Goal: Task Accomplishment & Management: Manage account settings

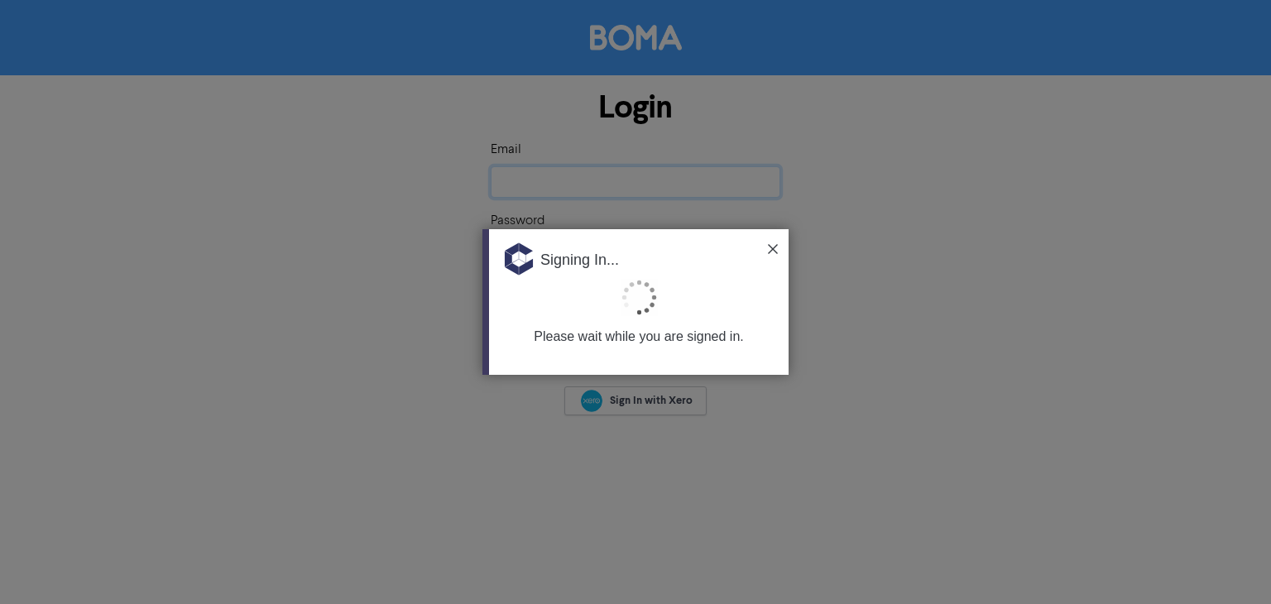
type input "[EMAIL_ADDRESS][DOMAIN_NAME]"
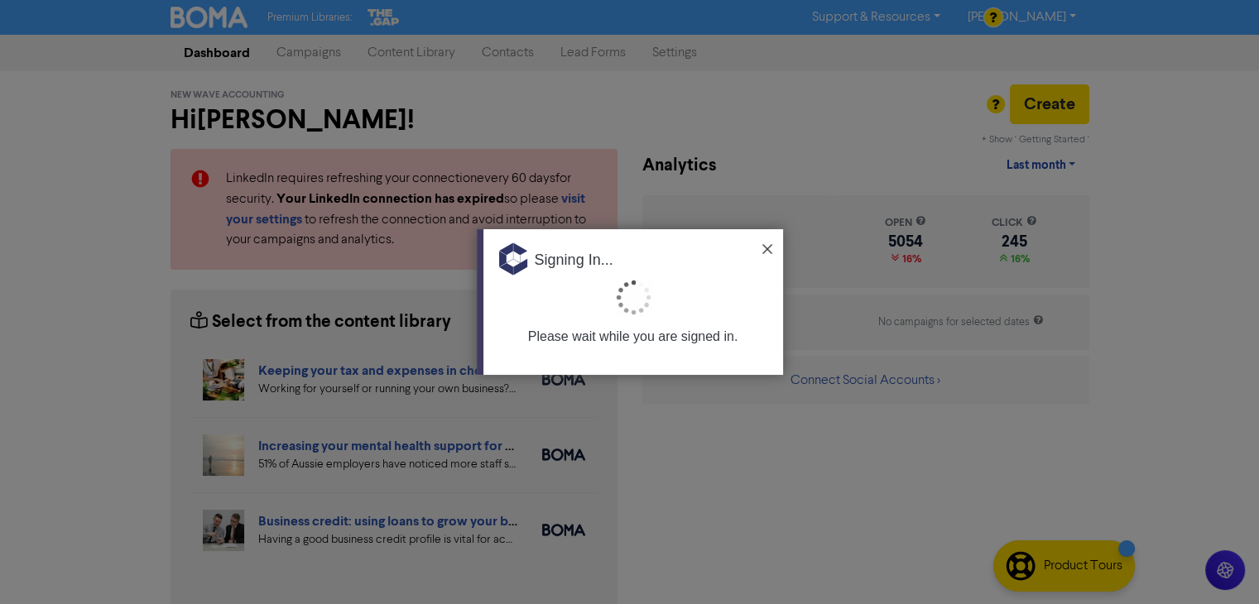
click at [772, 244] on div "Signing In..." at bounding box center [633, 254] width 300 height 50
click at [769, 246] on img at bounding box center [767, 249] width 10 height 10
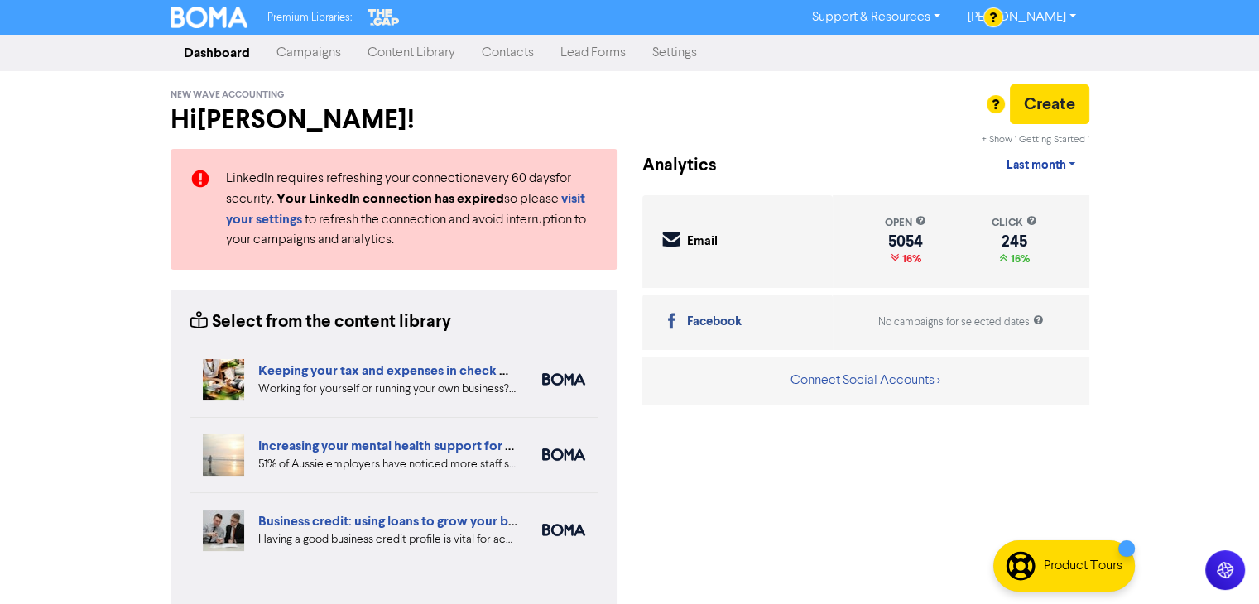
click at [502, 47] on link "Contacts" at bounding box center [507, 52] width 79 height 33
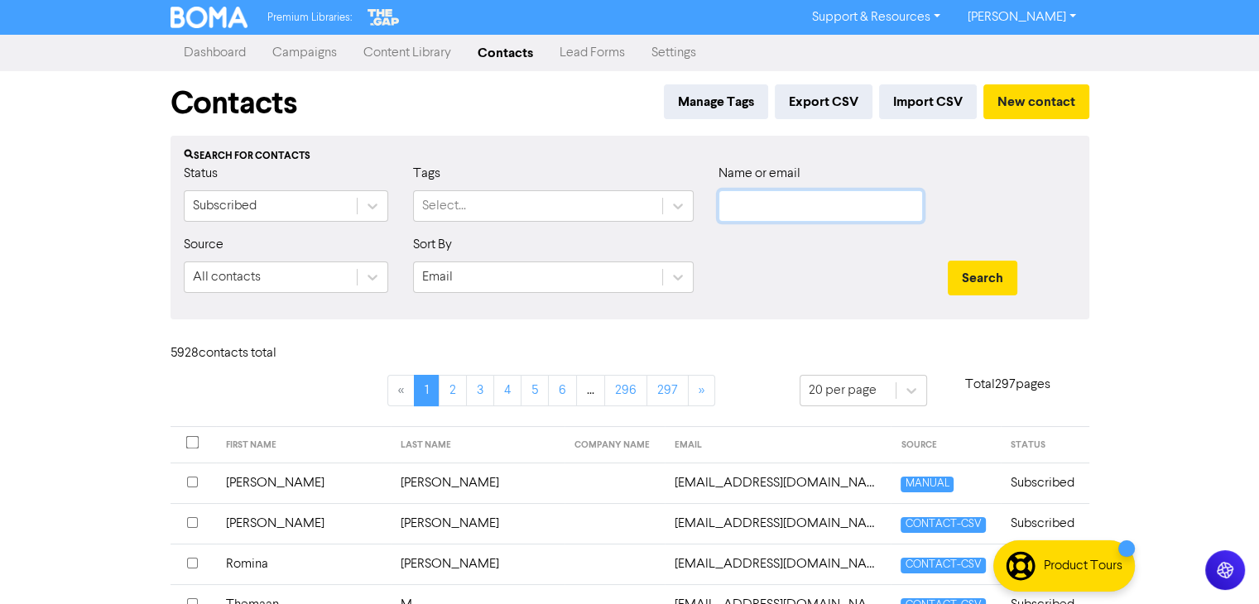
click at [838, 199] on input "text" at bounding box center [820, 205] width 204 height 31
paste input "[EMAIL_ADDRESS][DOMAIN_NAME]"
type input "[EMAIL_ADDRESS][DOMAIN_NAME]"
click at [967, 279] on button "Search" at bounding box center [983, 278] width 70 height 35
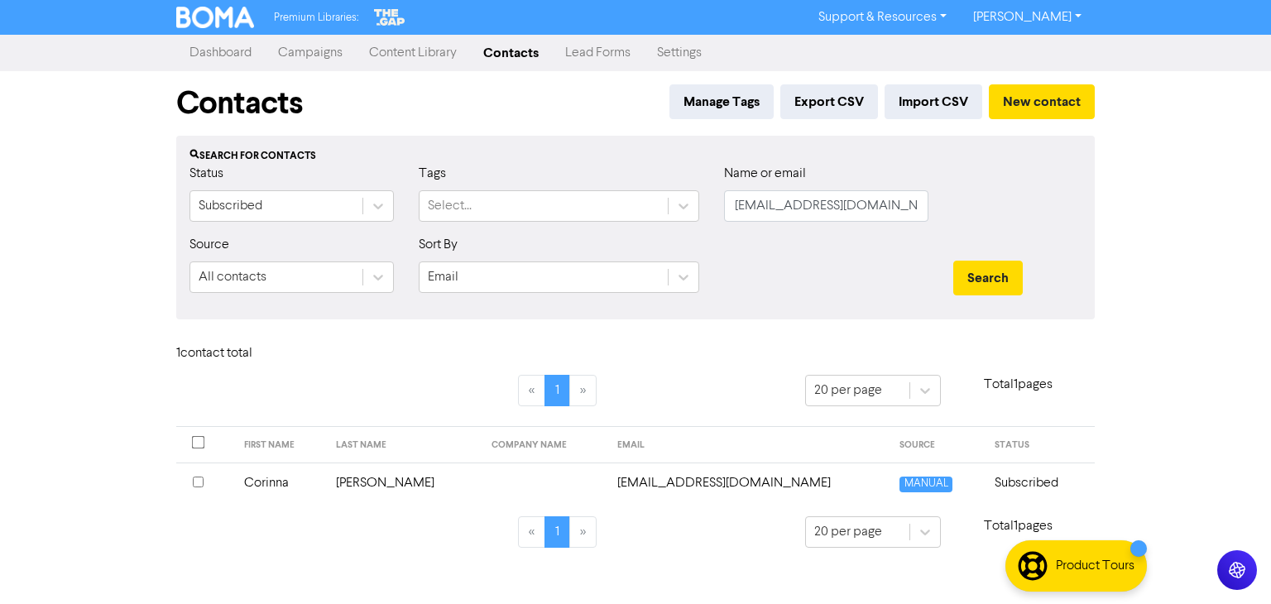
click at [262, 483] on td "Corinna" at bounding box center [280, 483] width 93 height 41
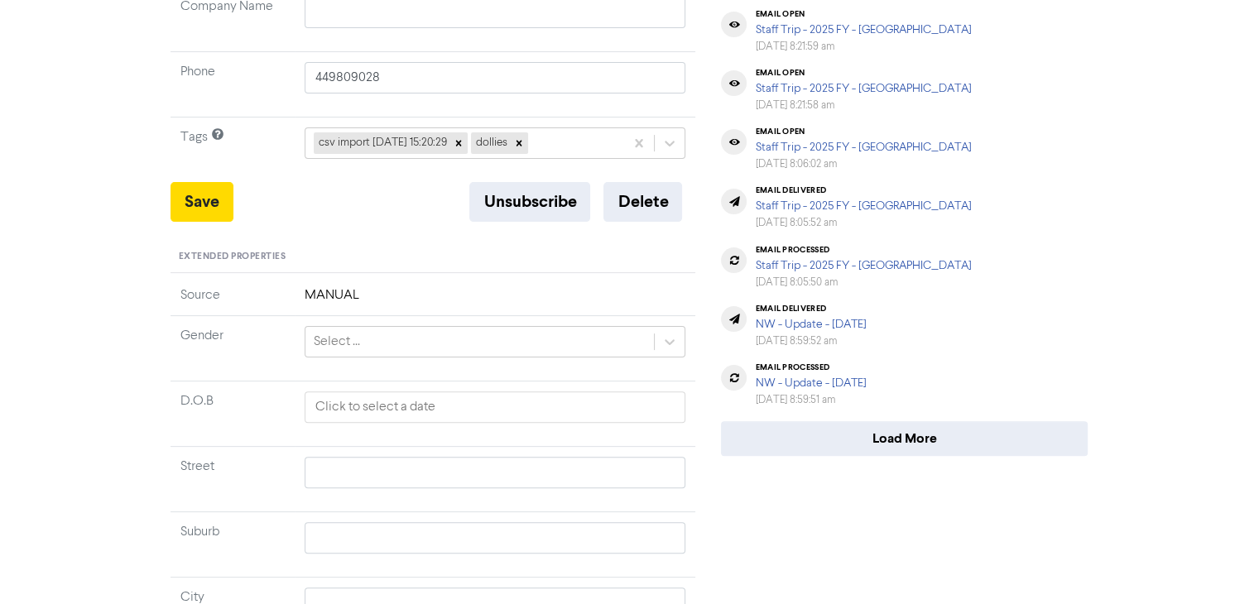
scroll to position [497, 0]
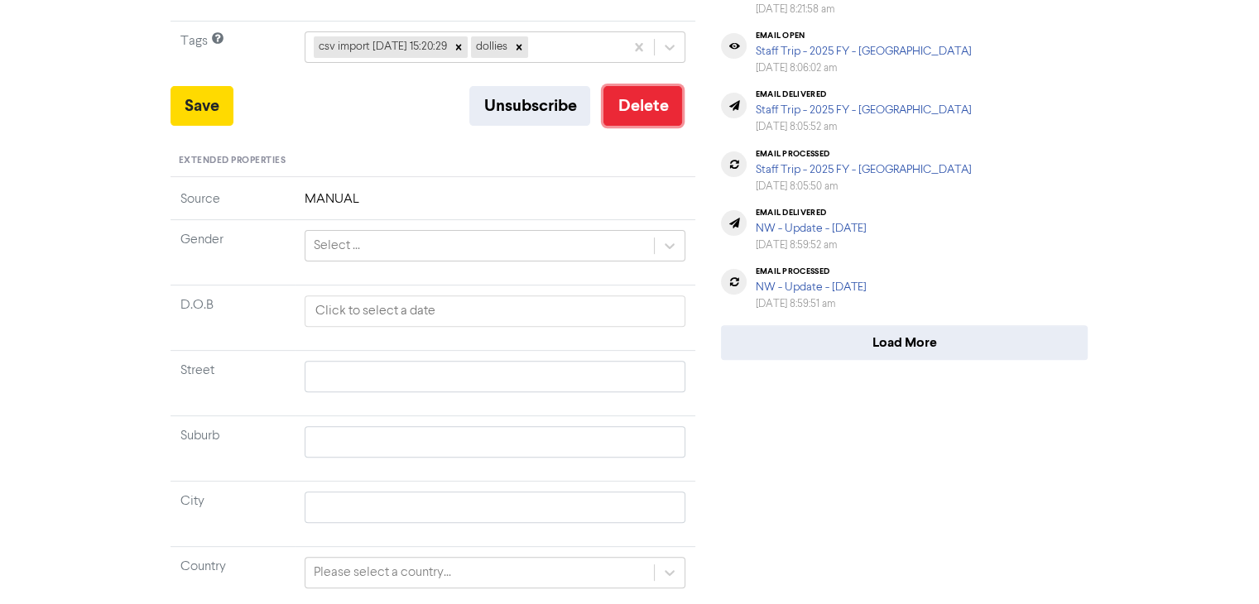
click at [638, 110] on button "Delete" at bounding box center [642, 106] width 79 height 40
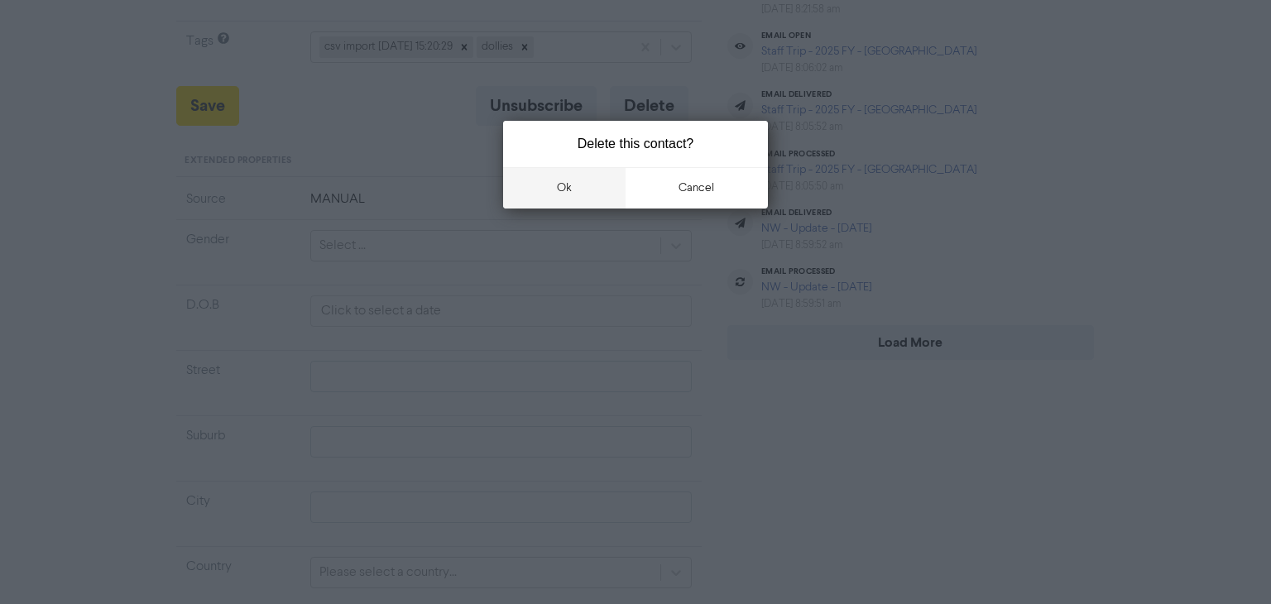
click at [562, 182] on button "ok" at bounding box center [564, 187] width 122 height 41
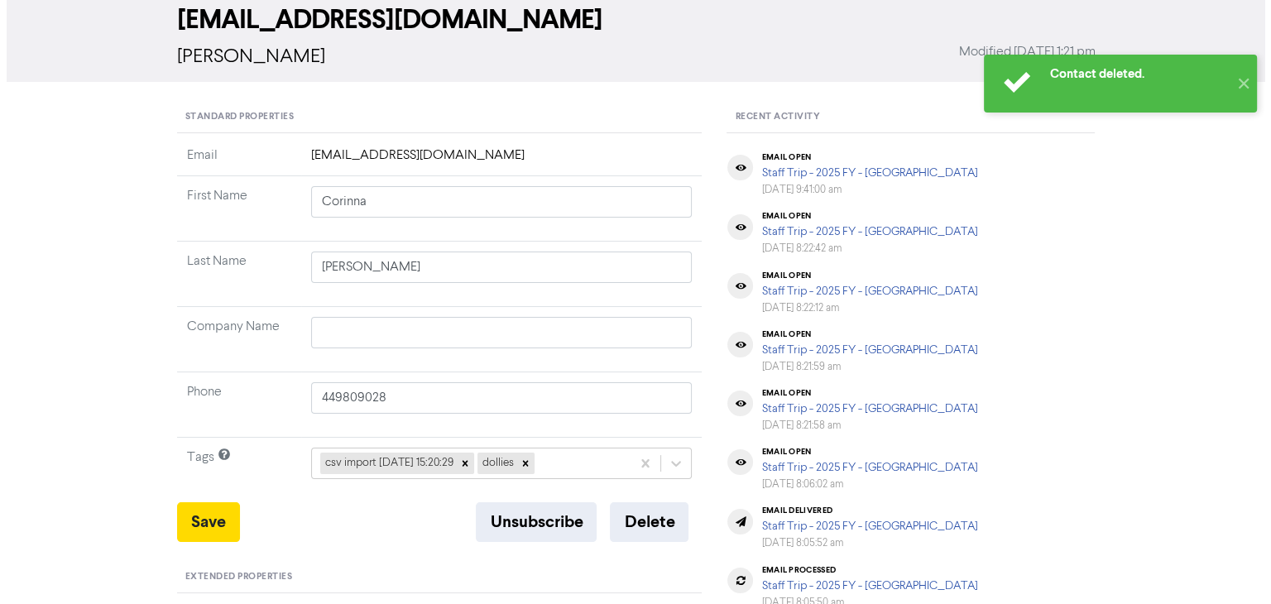
scroll to position [0, 0]
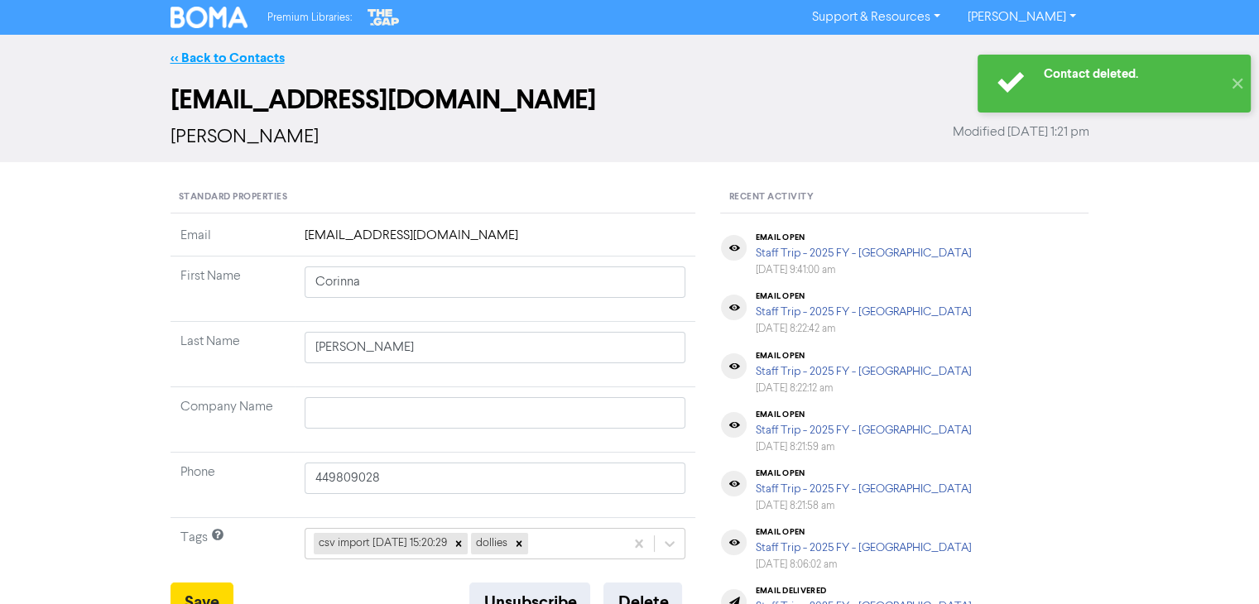
click at [251, 54] on link "<< Back to Contacts" at bounding box center [227, 58] width 114 height 17
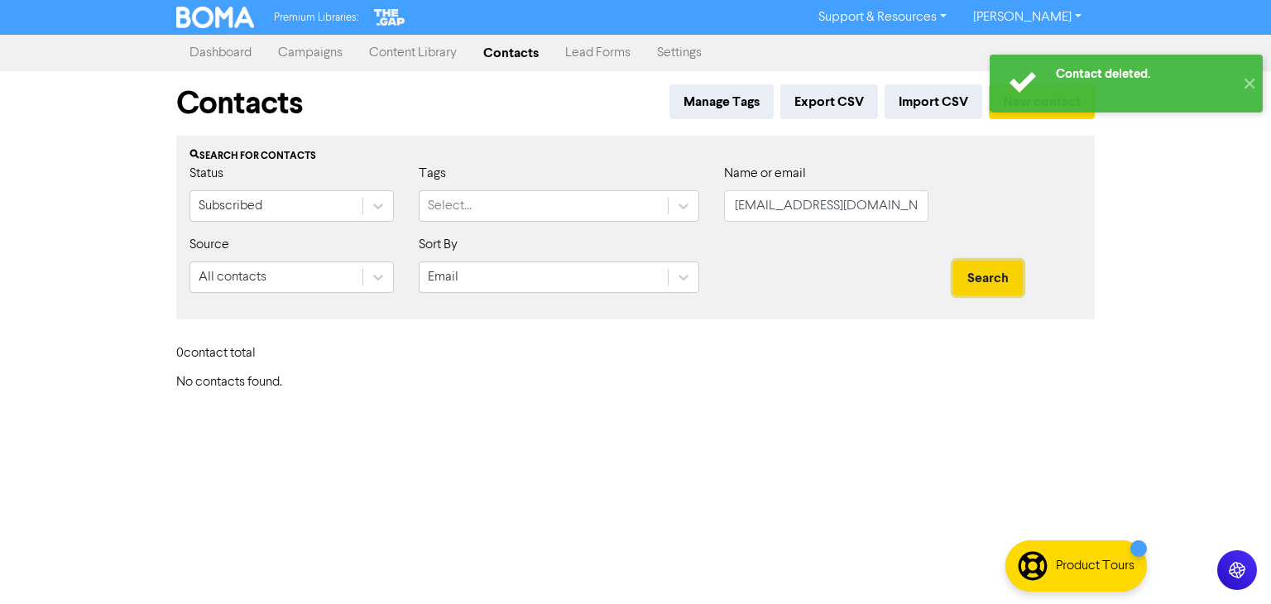
click at [994, 278] on button "Search" at bounding box center [988, 278] width 70 height 35
